Goal: Register for event/course

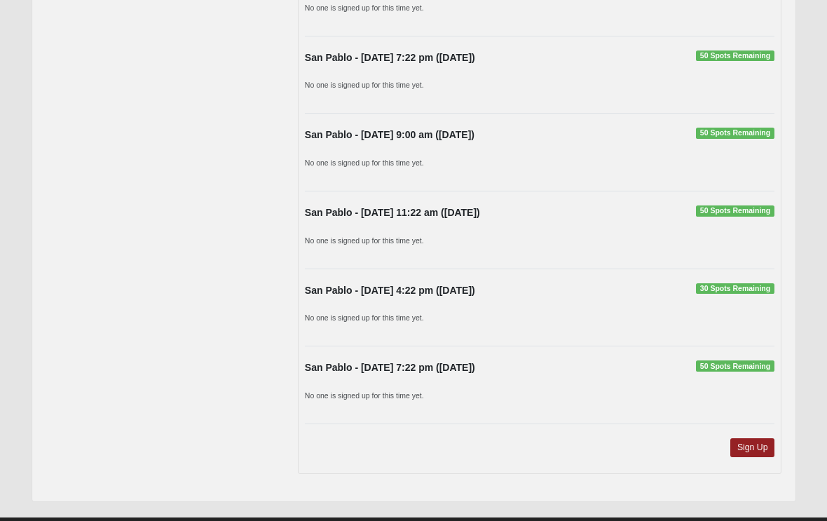
scroll to position [1057, 0]
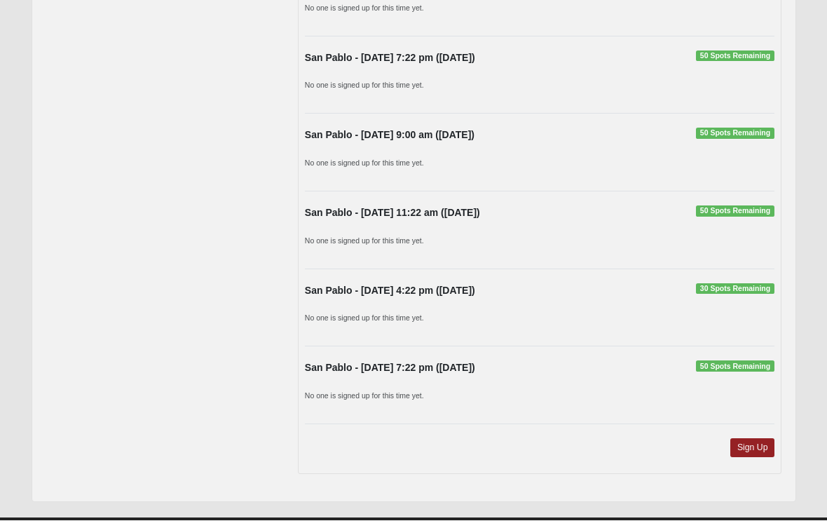
click at [751, 439] on link "Sign Up" at bounding box center [752, 448] width 45 height 19
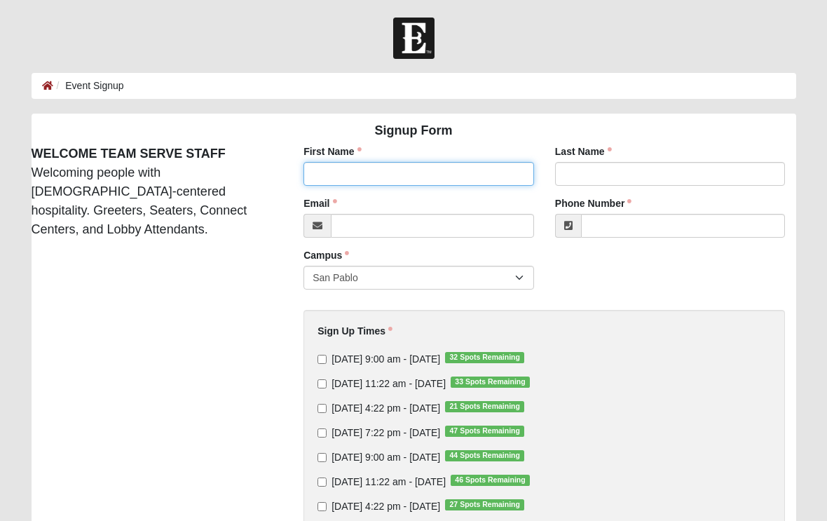
click at [408, 173] on input "First Name" at bounding box center [418, 174] width 231 height 24
type input "[PERSON_NAME]"
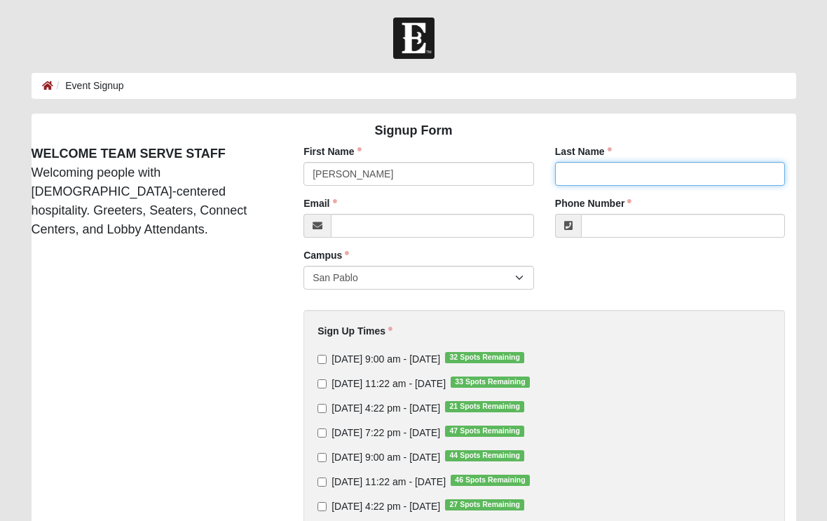
type input "[PERSON_NAME]"
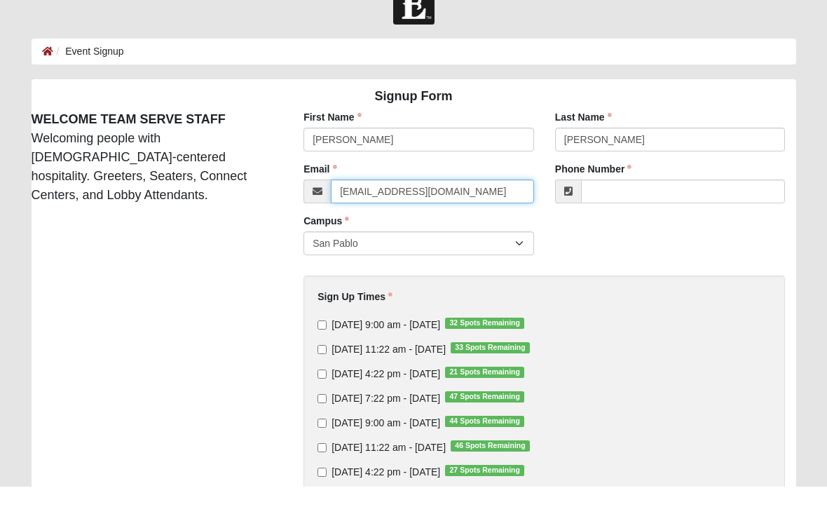
type input "[EMAIL_ADDRESS][DOMAIN_NAME]"
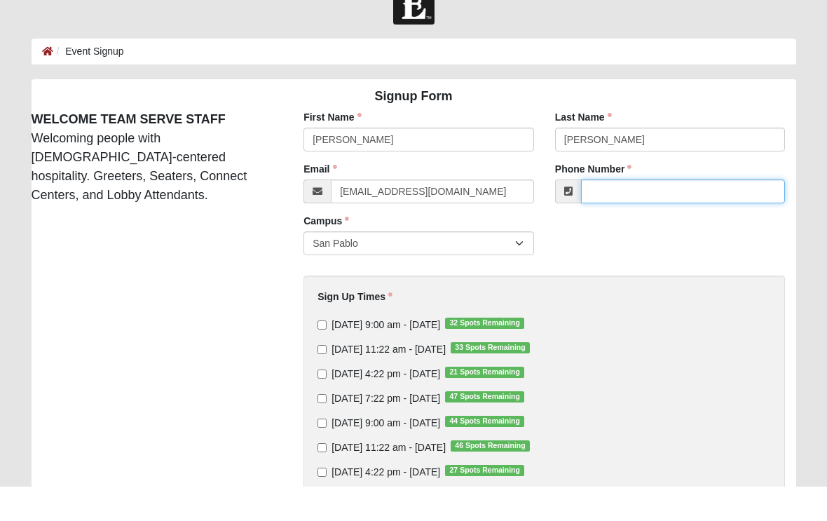
click at [648, 214] on input "Phone Number" at bounding box center [683, 226] width 205 height 24
type input "[PHONE_NUMBER]"
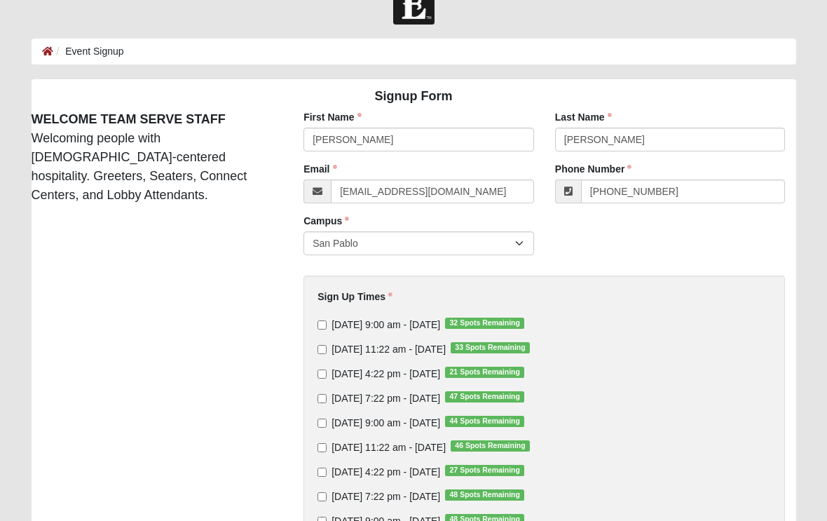
click at [327, 345] on input "[DATE] 11:22 am - [DATE] 33 Spots Remaining" at bounding box center [321, 349] width 9 height 9
checkbox input "true"
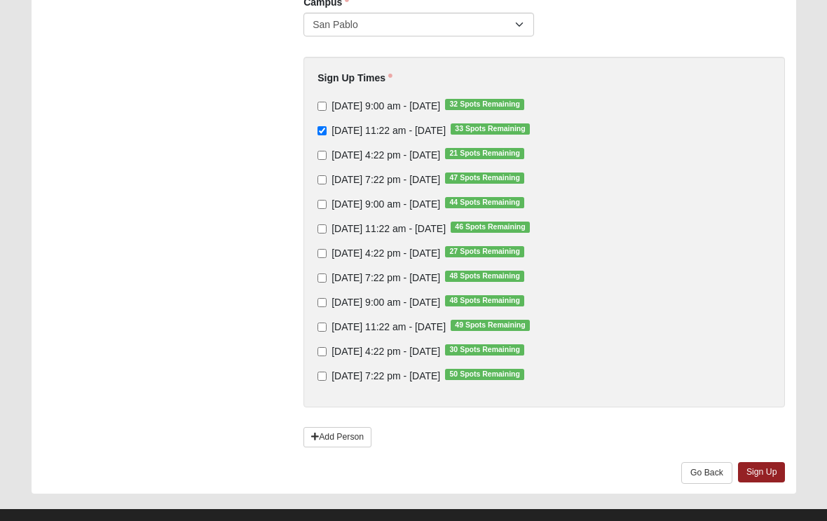
scroll to position [252, 0]
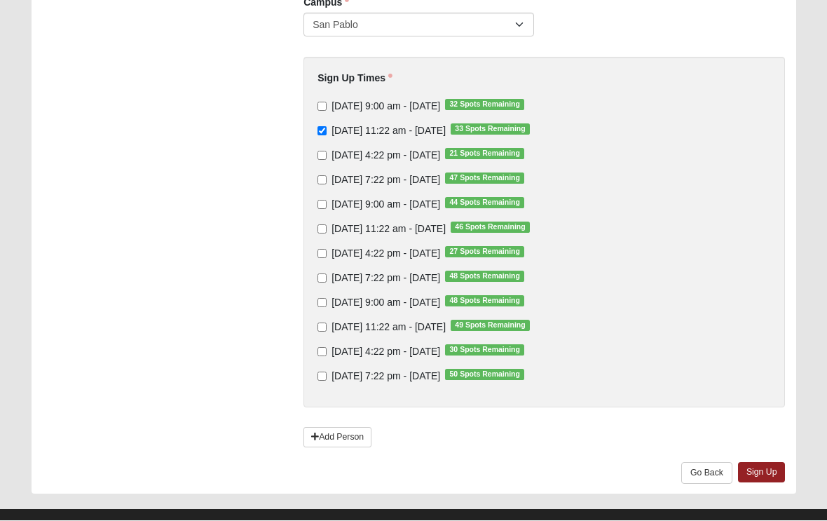
click at [769, 467] on link "Sign Up" at bounding box center [762, 472] width 48 height 20
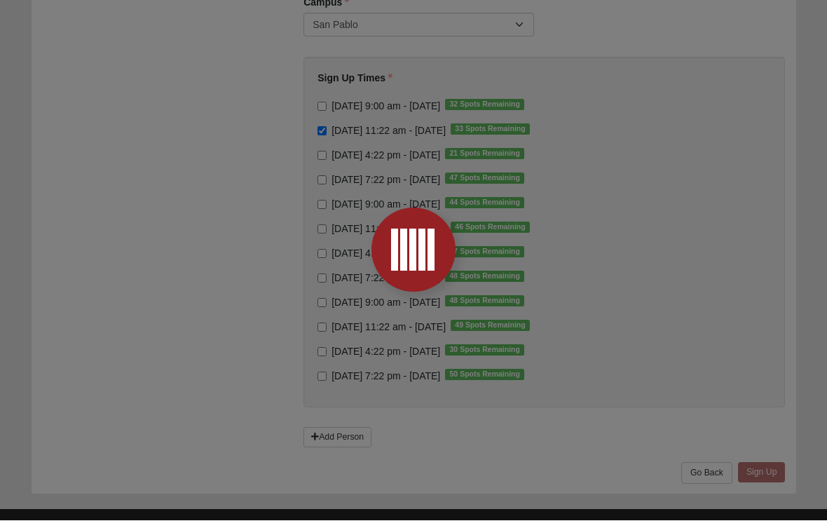
scroll to position [0, 0]
